Goal: Task Accomplishment & Management: Use online tool/utility

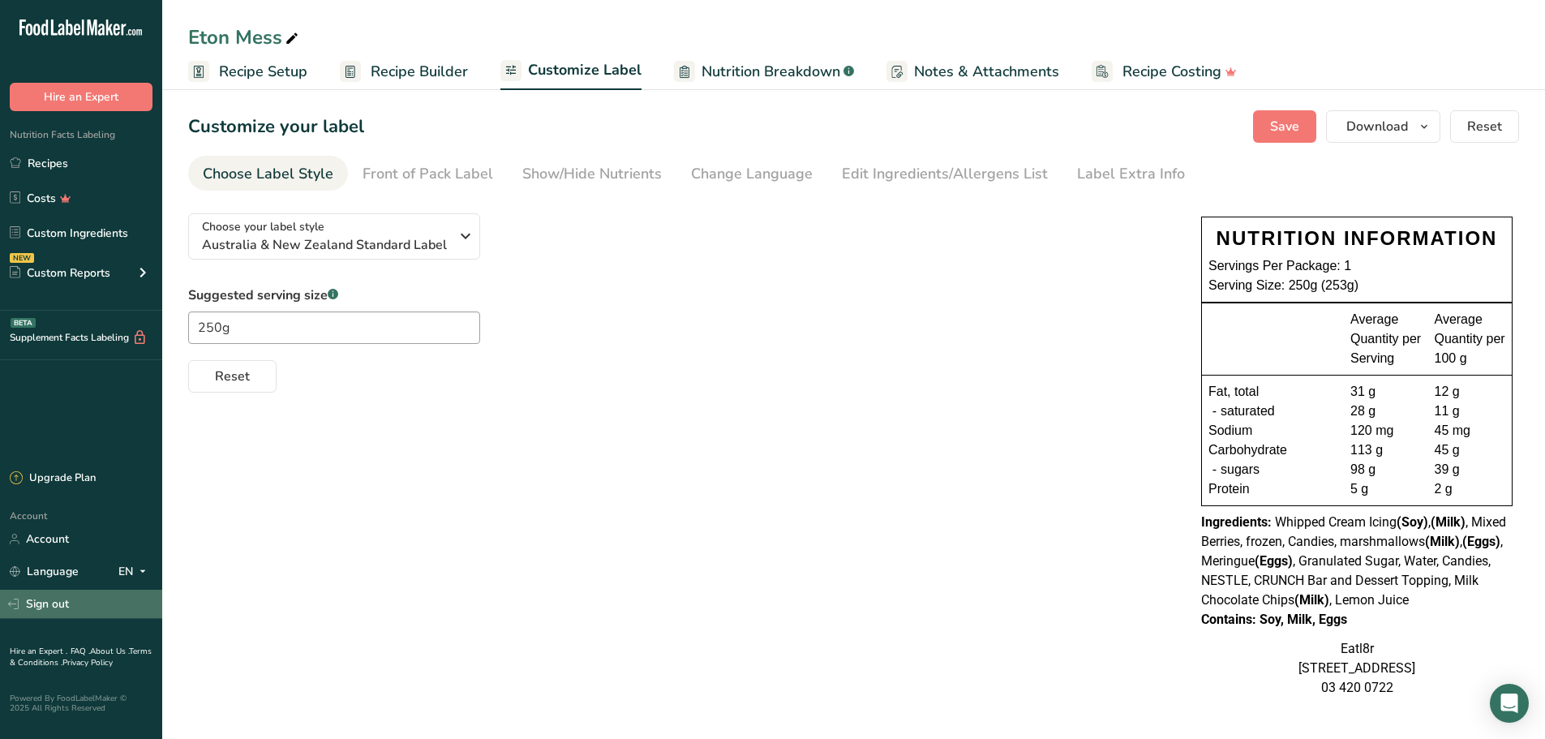
click at [50, 605] on link "Sign out" at bounding box center [81, 604] width 162 height 28
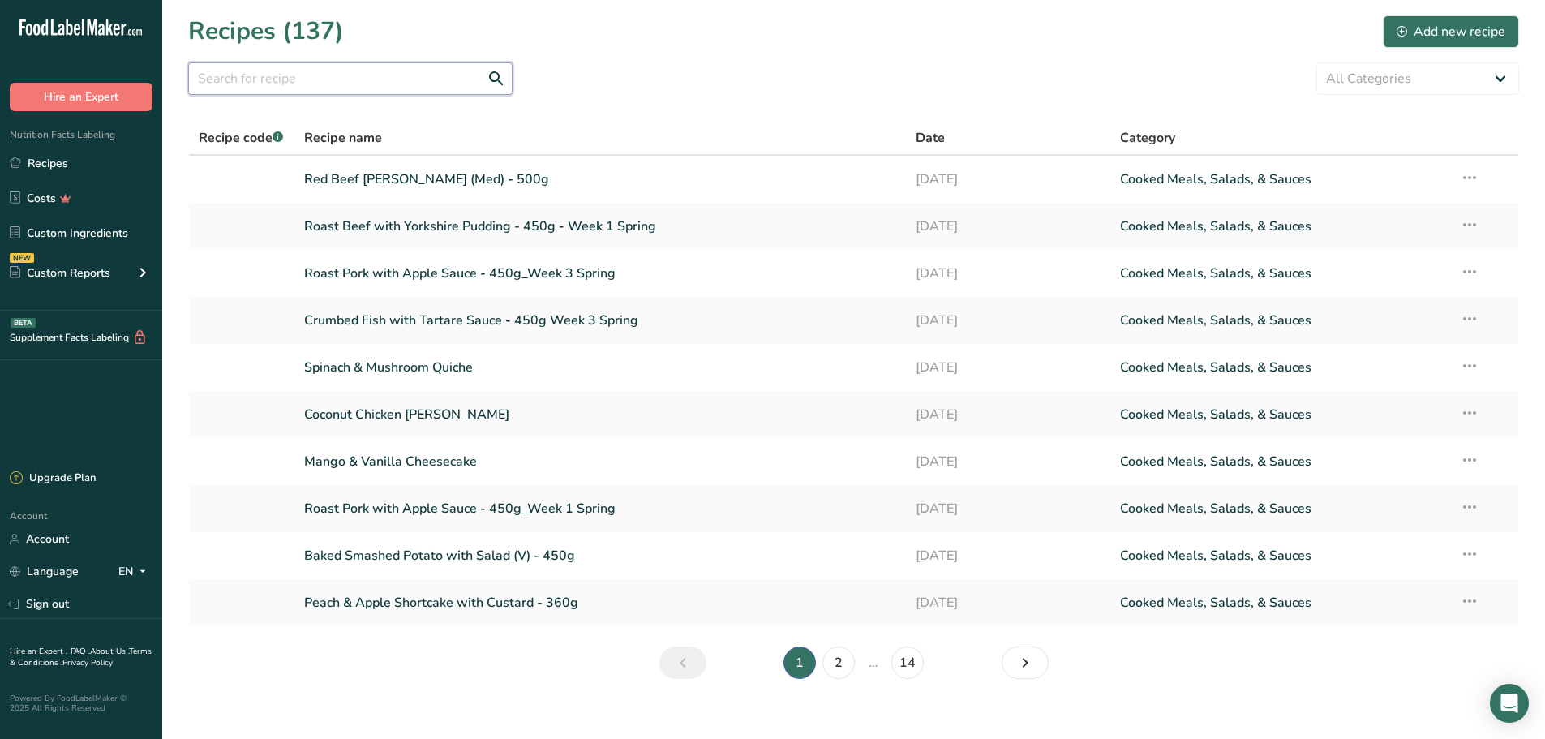
click at [305, 88] on input "text" at bounding box center [350, 78] width 324 height 32
type input "eton mess"
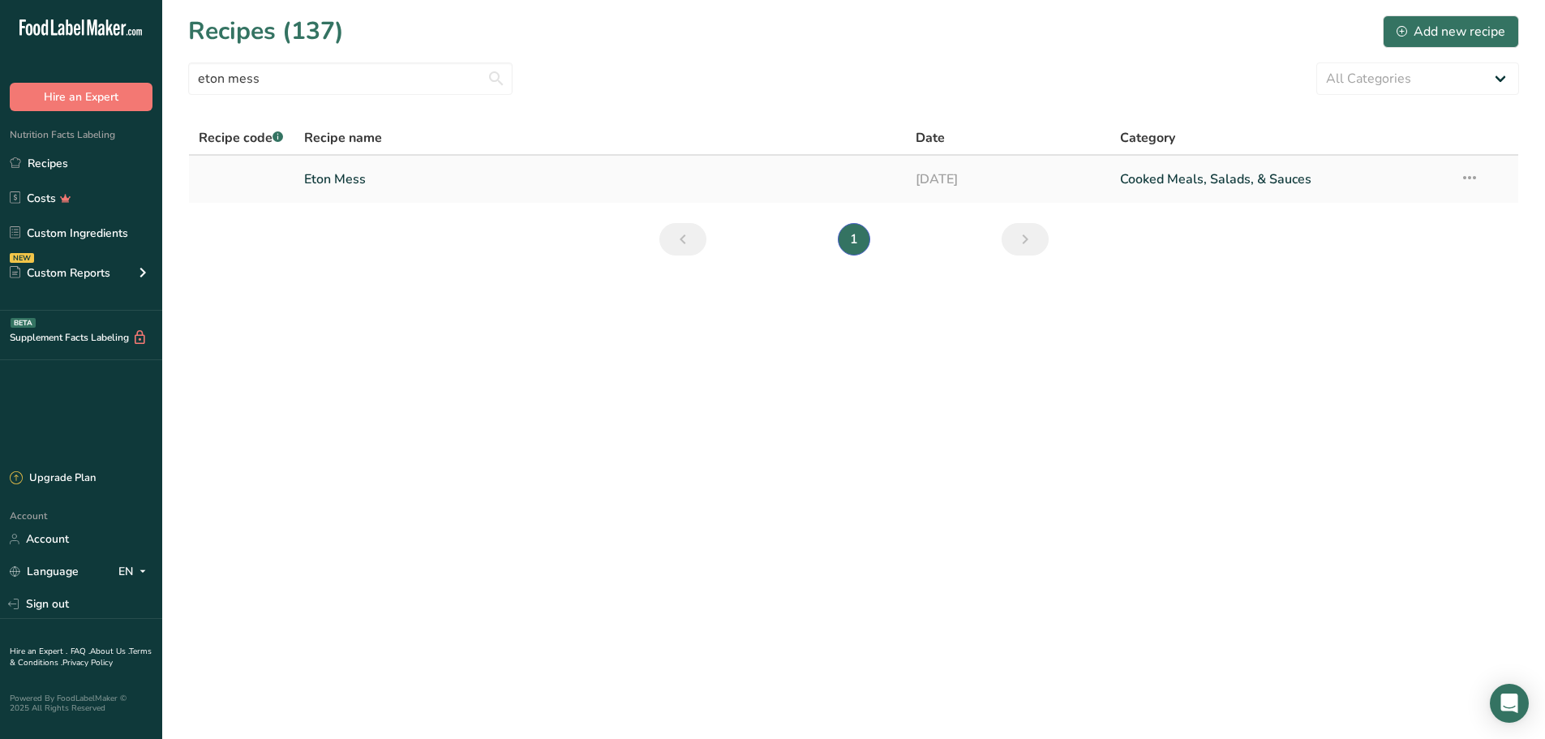
click at [339, 176] on link "Eton Mess" at bounding box center [600, 179] width 593 height 34
